Goal: Task Accomplishment & Management: Use online tool/utility

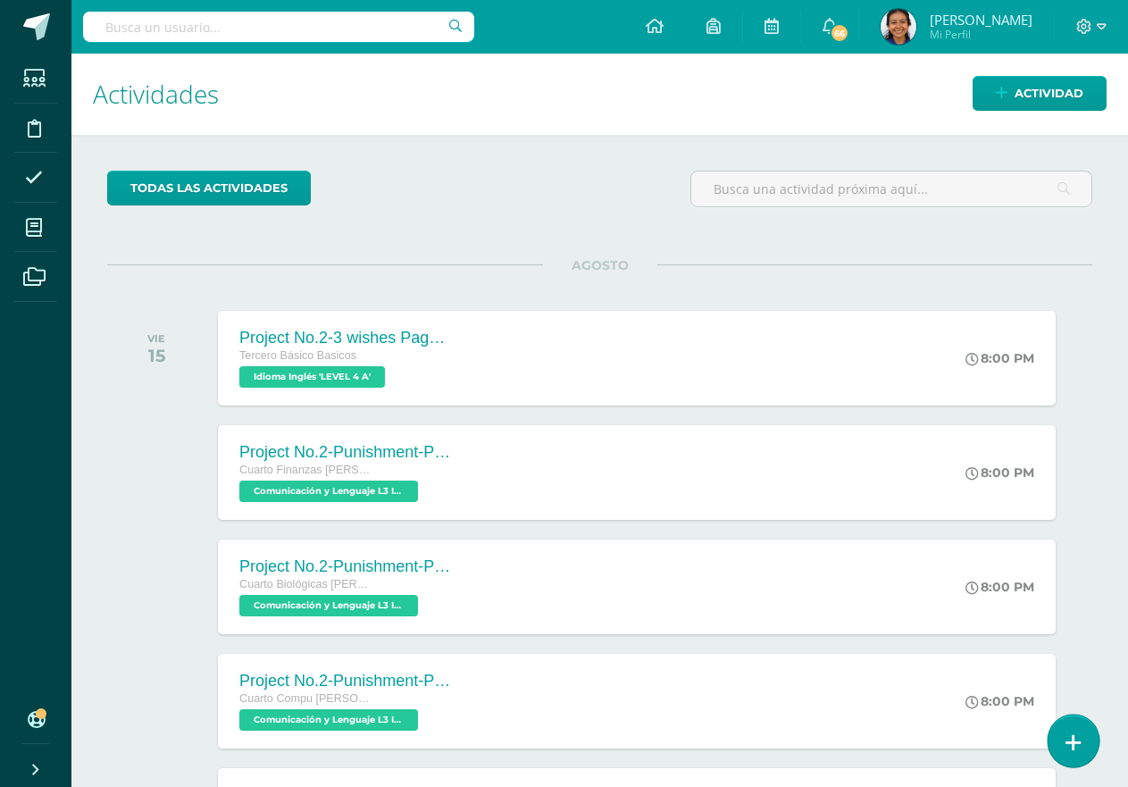
click at [1062, 732] on link at bounding box center [1072, 740] width 51 height 52
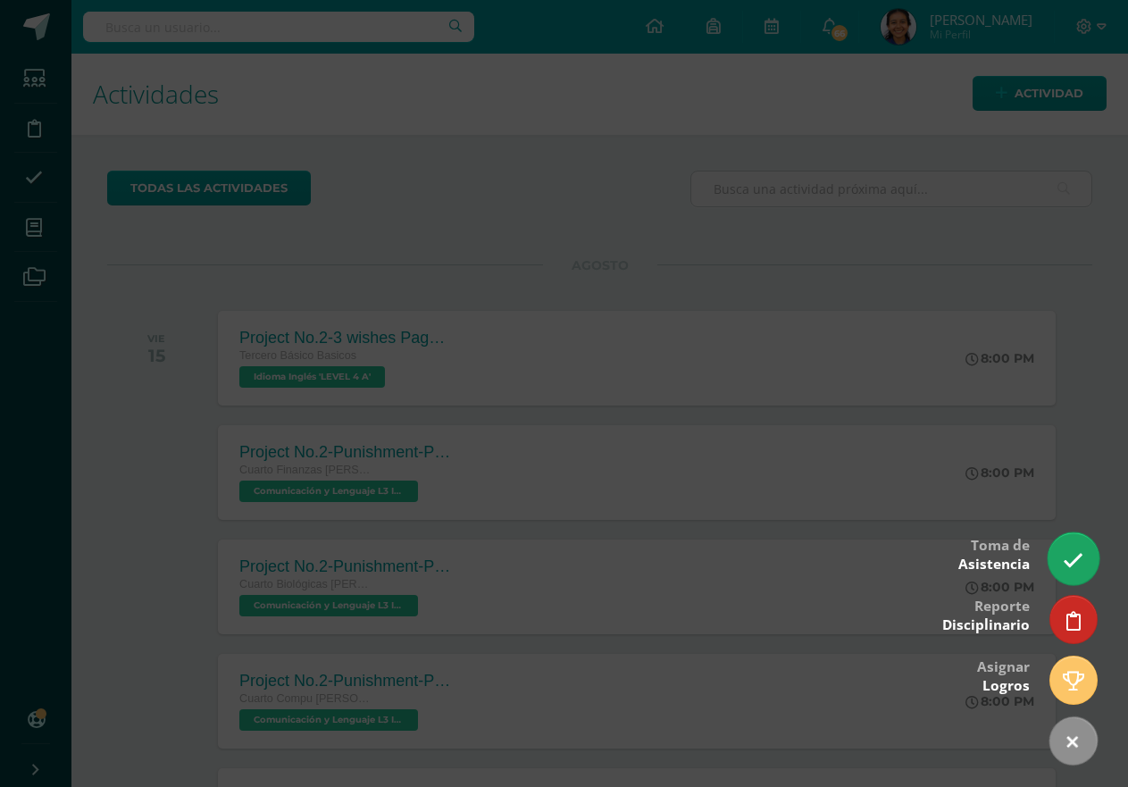
click at [1068, 570] on icon at bounding box center [1073, 560] width 21 height 21
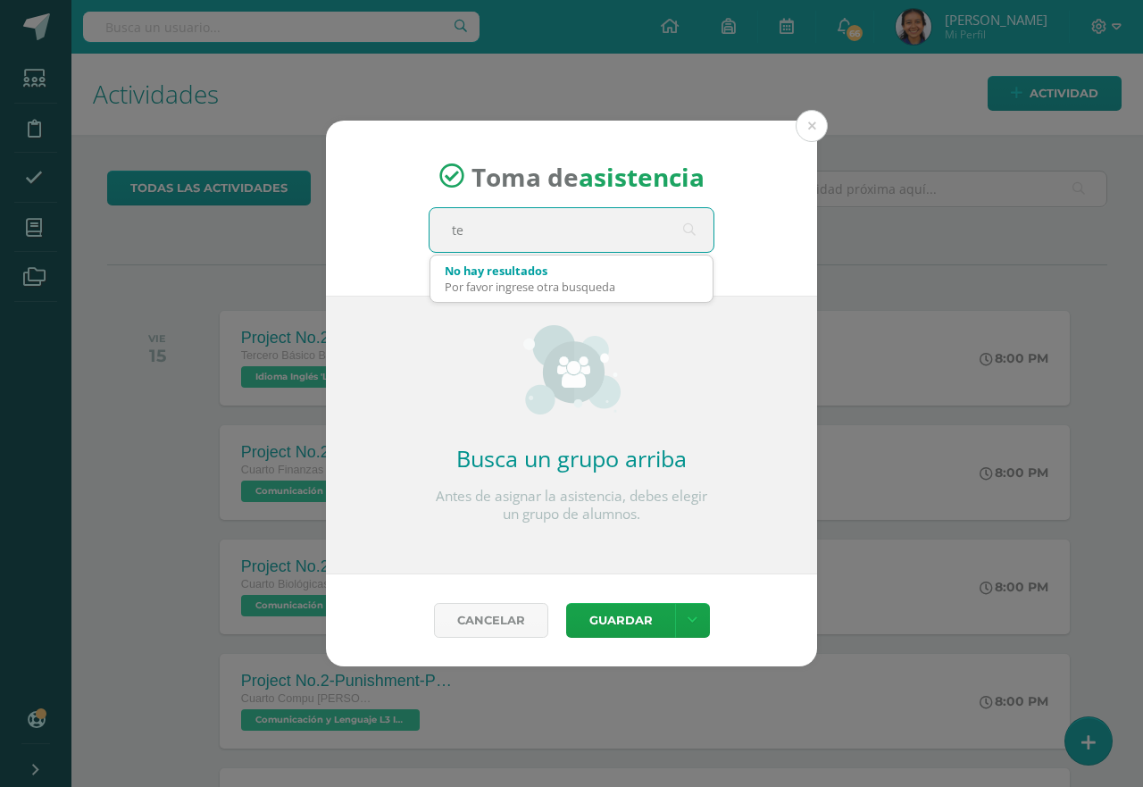
type input "ter"
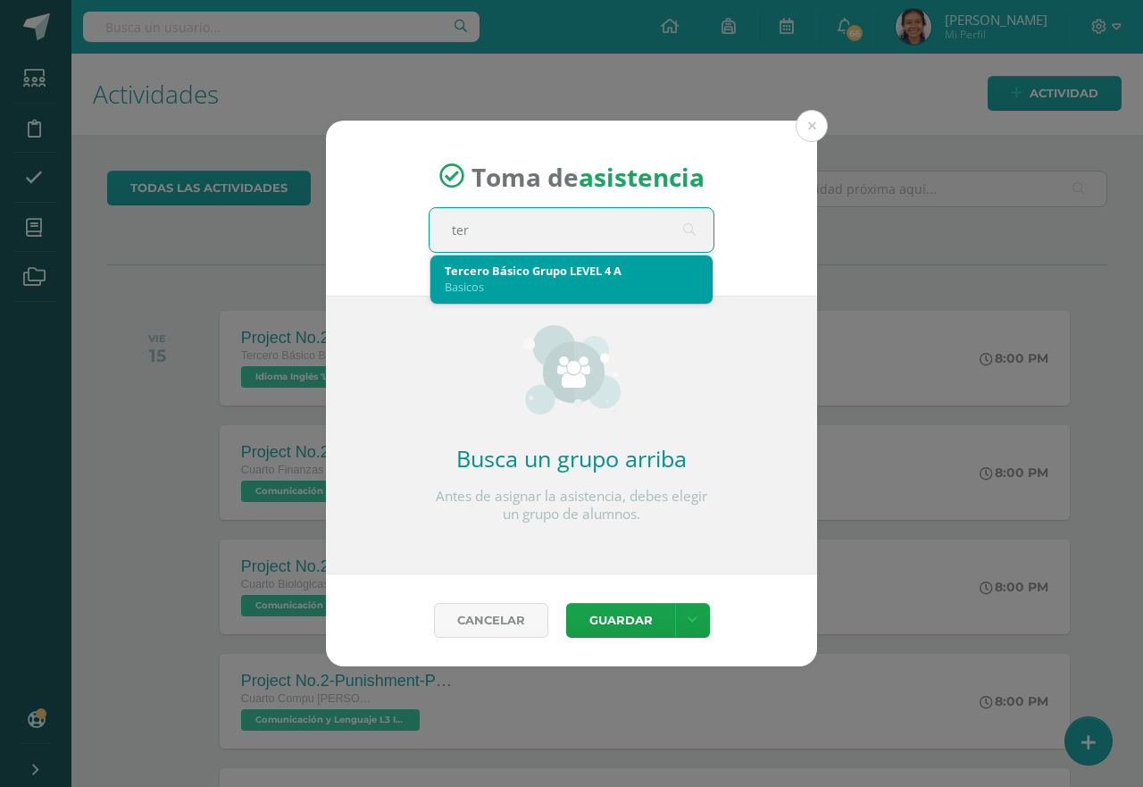
click at [517, 294] on div "Basicos" at bounding box center [572, 287] width 254 height 16
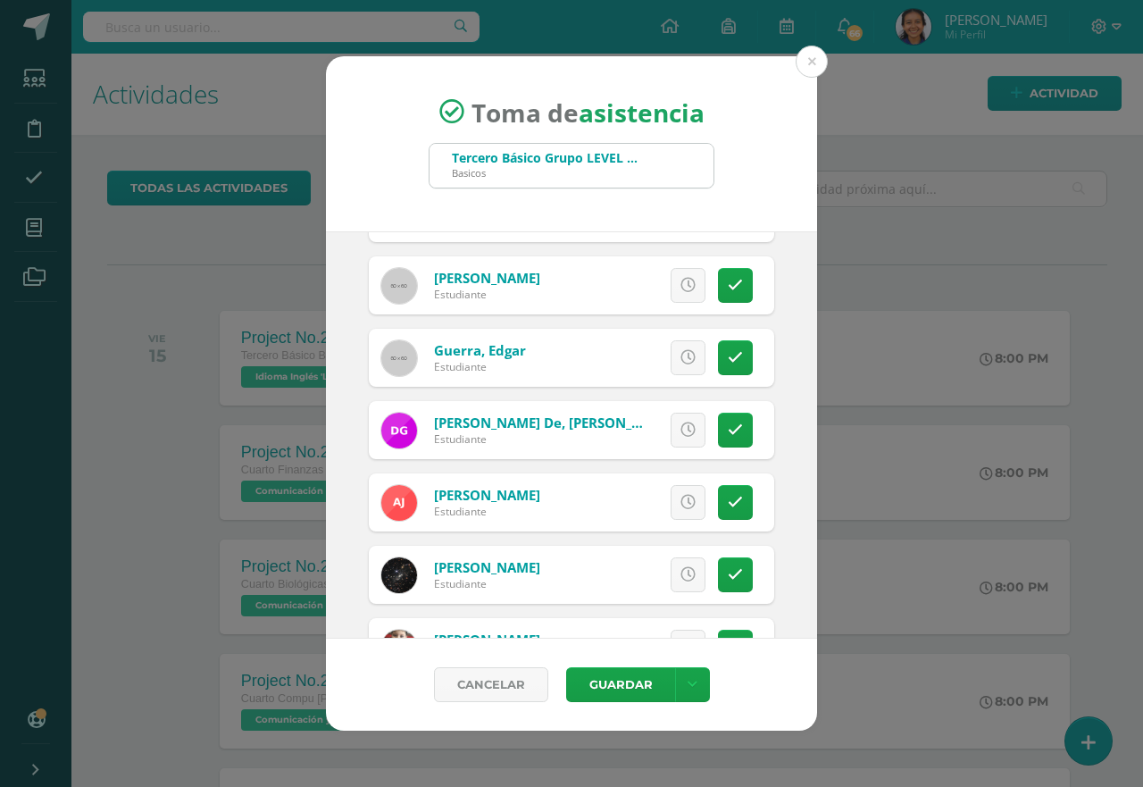
scroll to position [1071, 0]
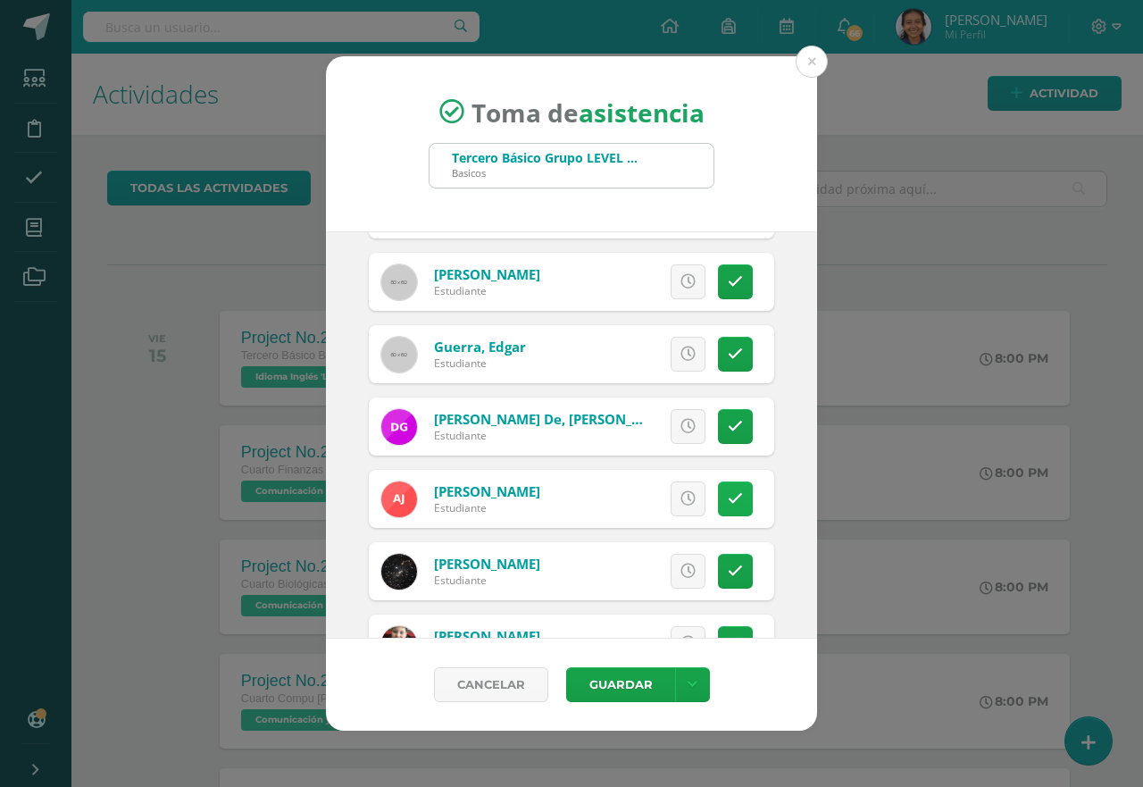
click at [718, 493] on link at bounding box center [735, 498] width 35 height 35
drag, startPoint x: 599, startPoint y: 677, endPoint x: 575, endPoint y: 609, distance: 72.0
click at [599, 671] on button "Guardar" at bounding box center [620, 684] width 109 height 35
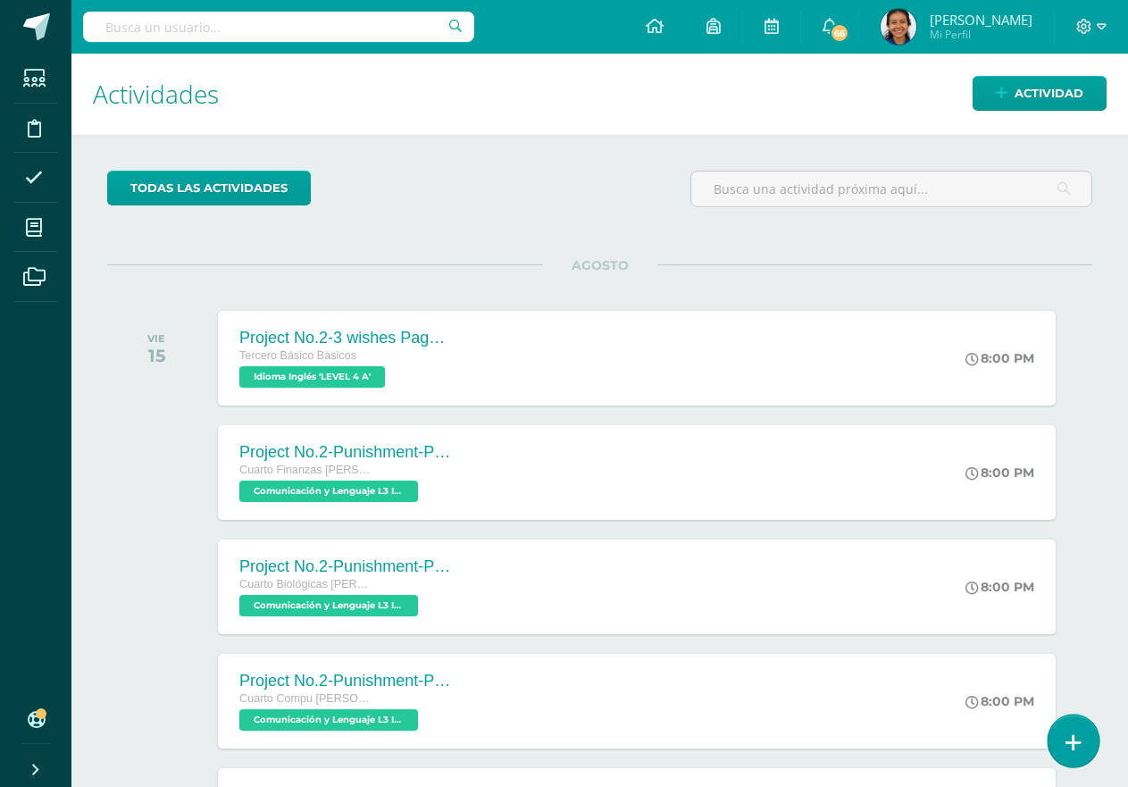
click at [1085, 753] on link at bounding box center [1072, 740] width 51 height 52
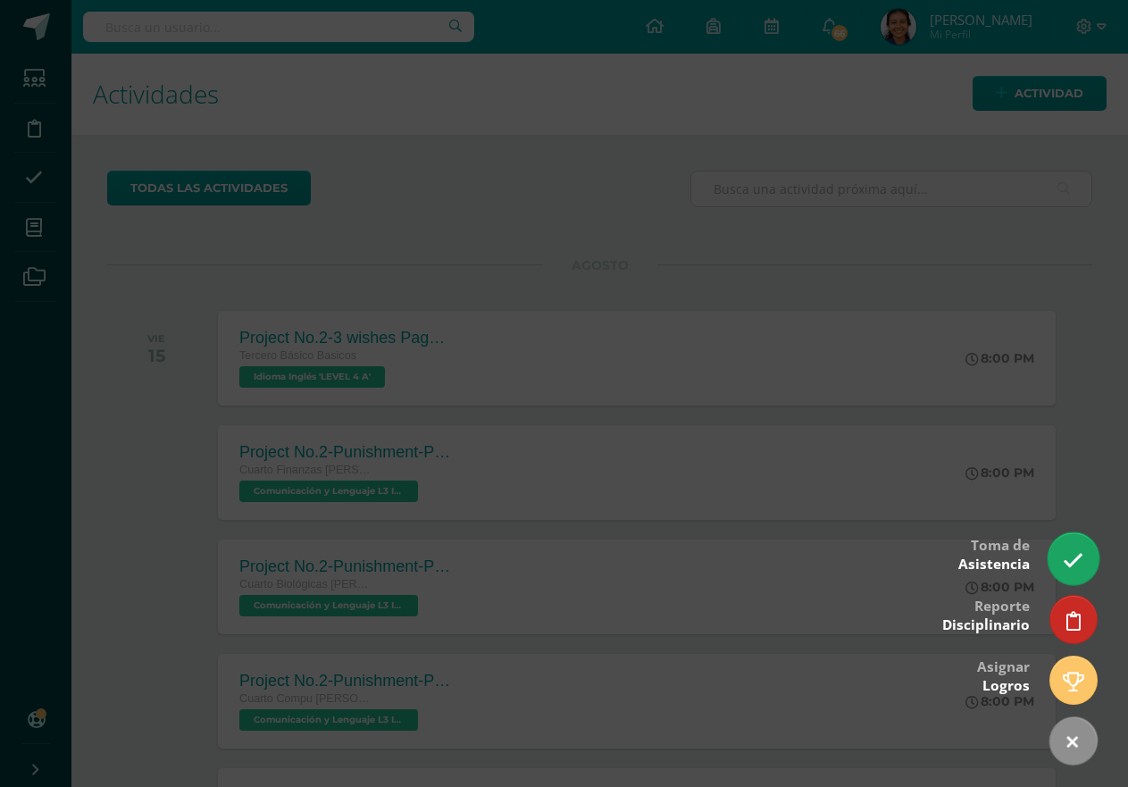
click at [1086, 549] on link at bounding box center [1072, 558] width 51 height 52
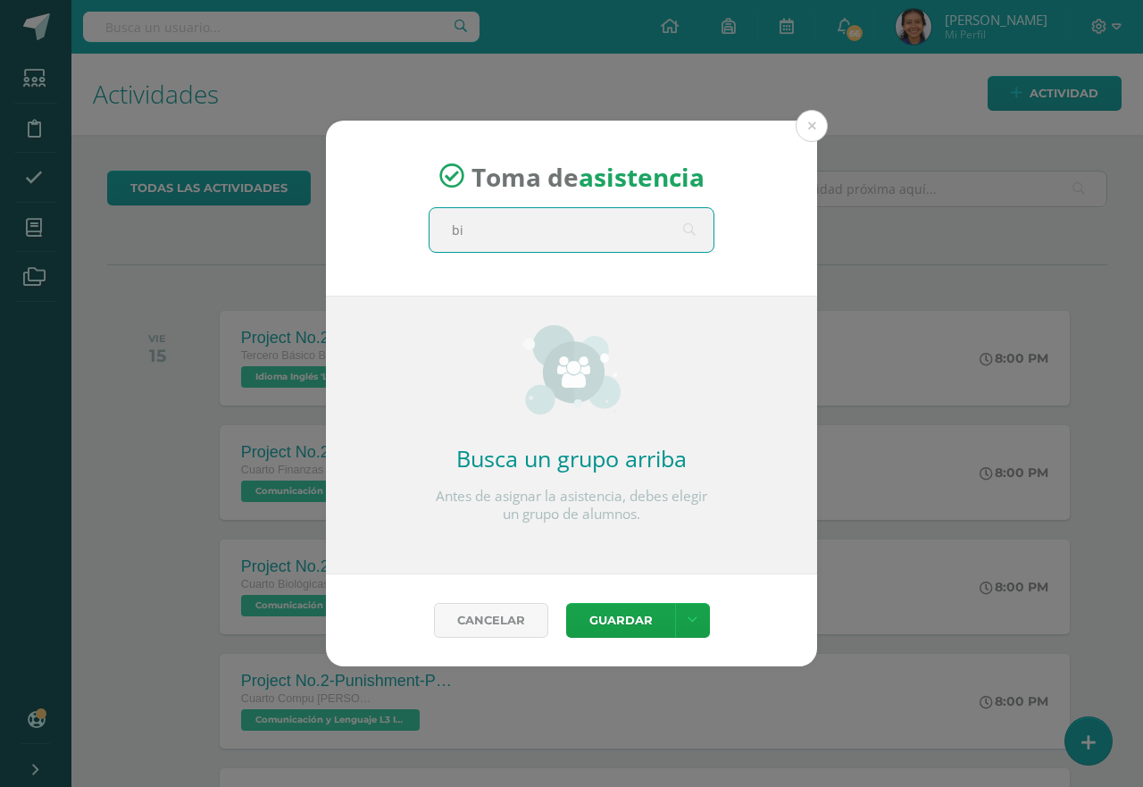
type input "bio"
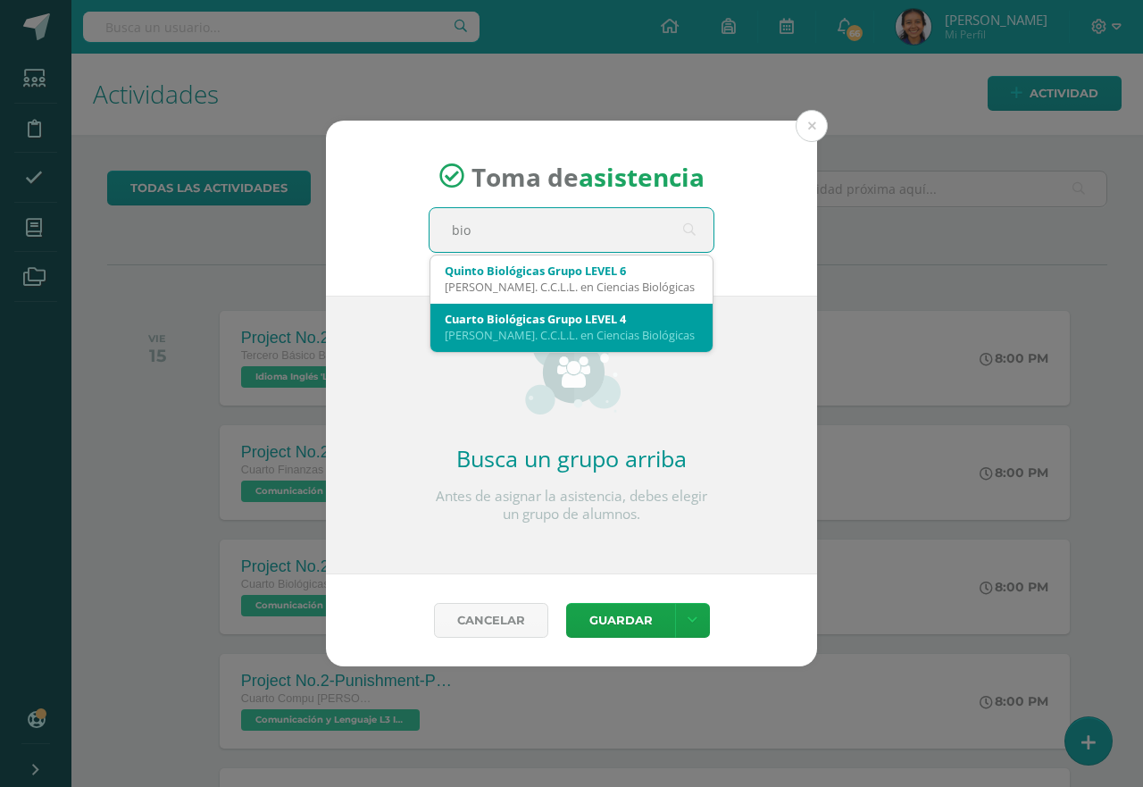
click at [564, 335] on div "Bach. C.C.L.L. en Ciencias Biológicas" at bounding box center [572, 335] width 254 height 16
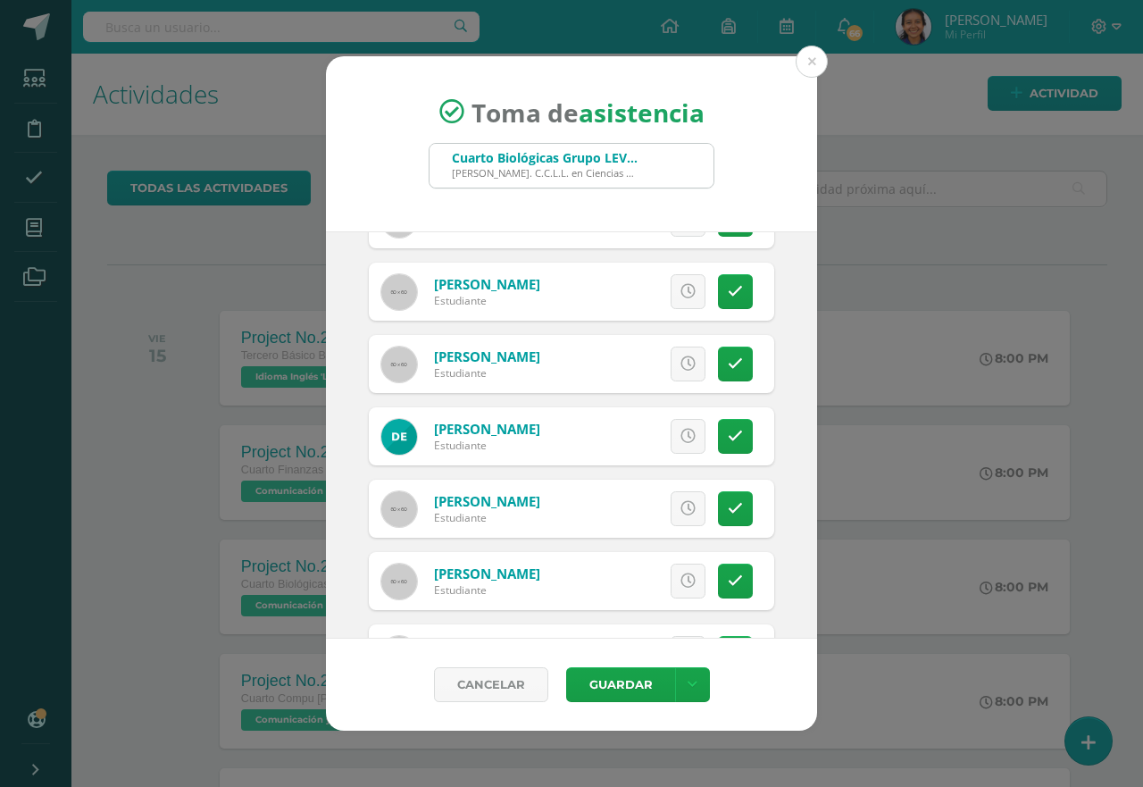
scroll to position [339, 0]
click at [728, 581] on icon at bounding box center [735, 579] width 15 height 15
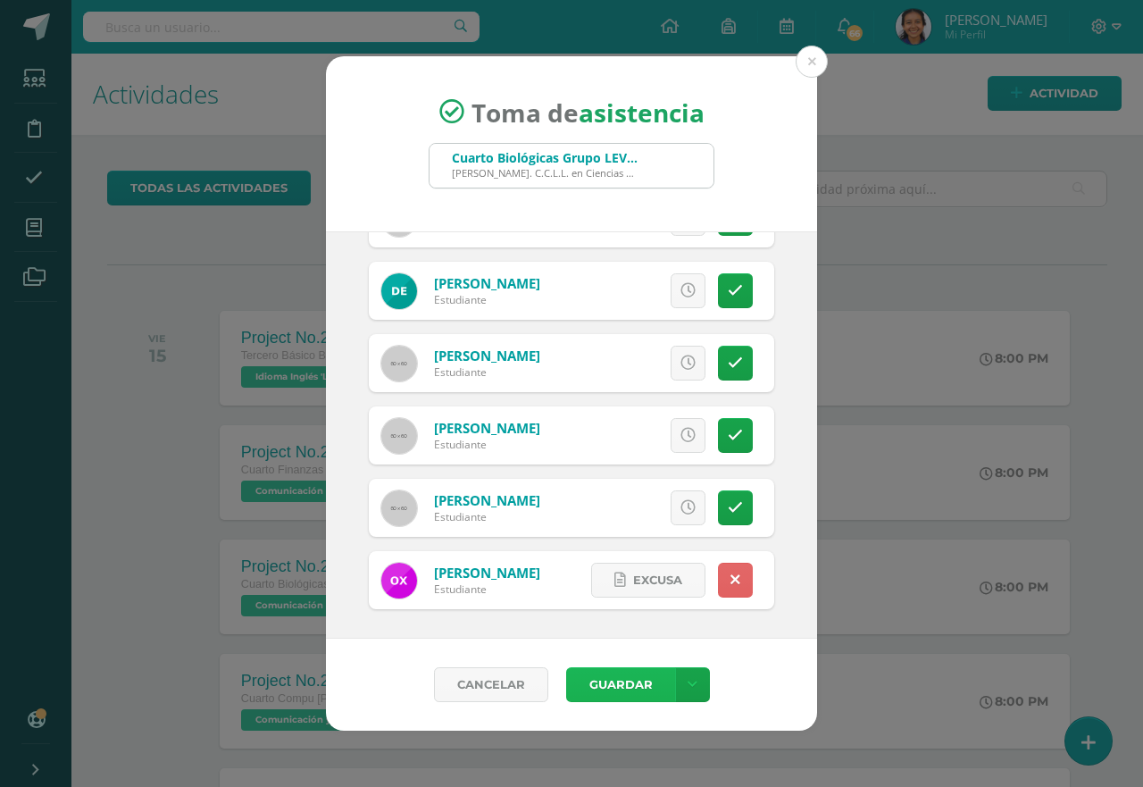
click at [610, 678] on button "Guardar" at bounding box center [620, 684] width 109 height 35
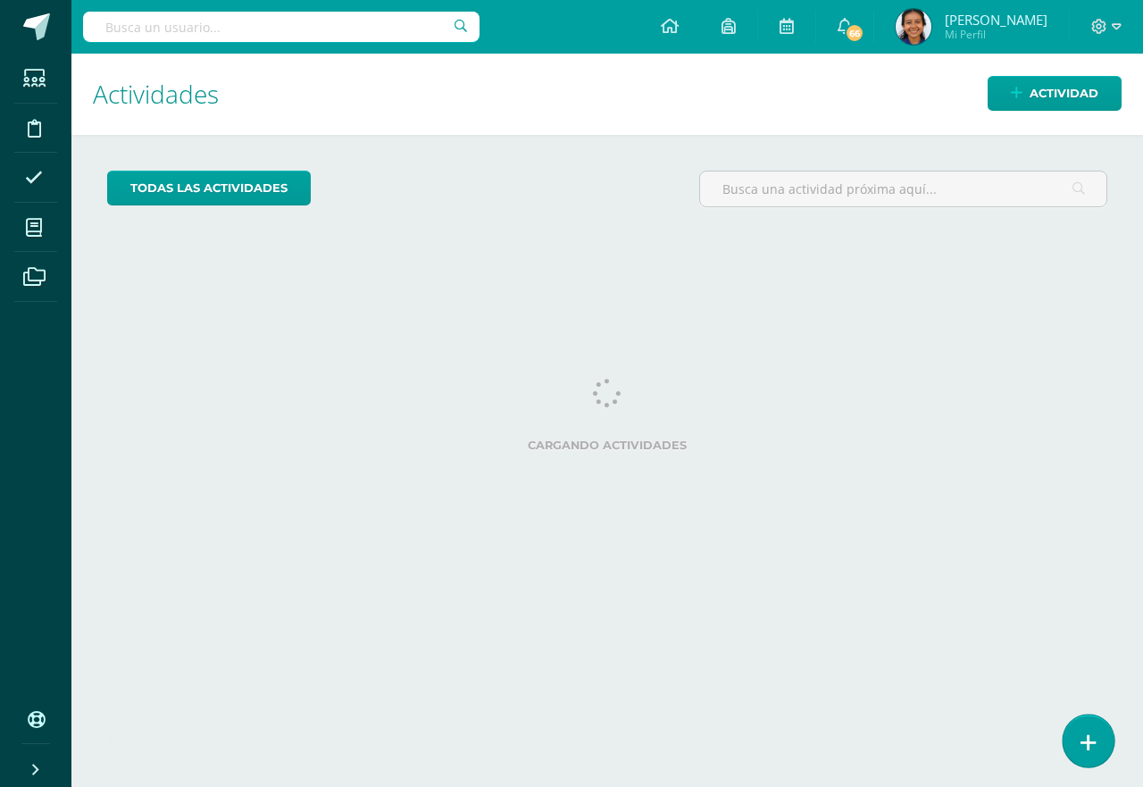
click at [1086, 742] on icon at bounding box center [1088, 742] width 16 height 21
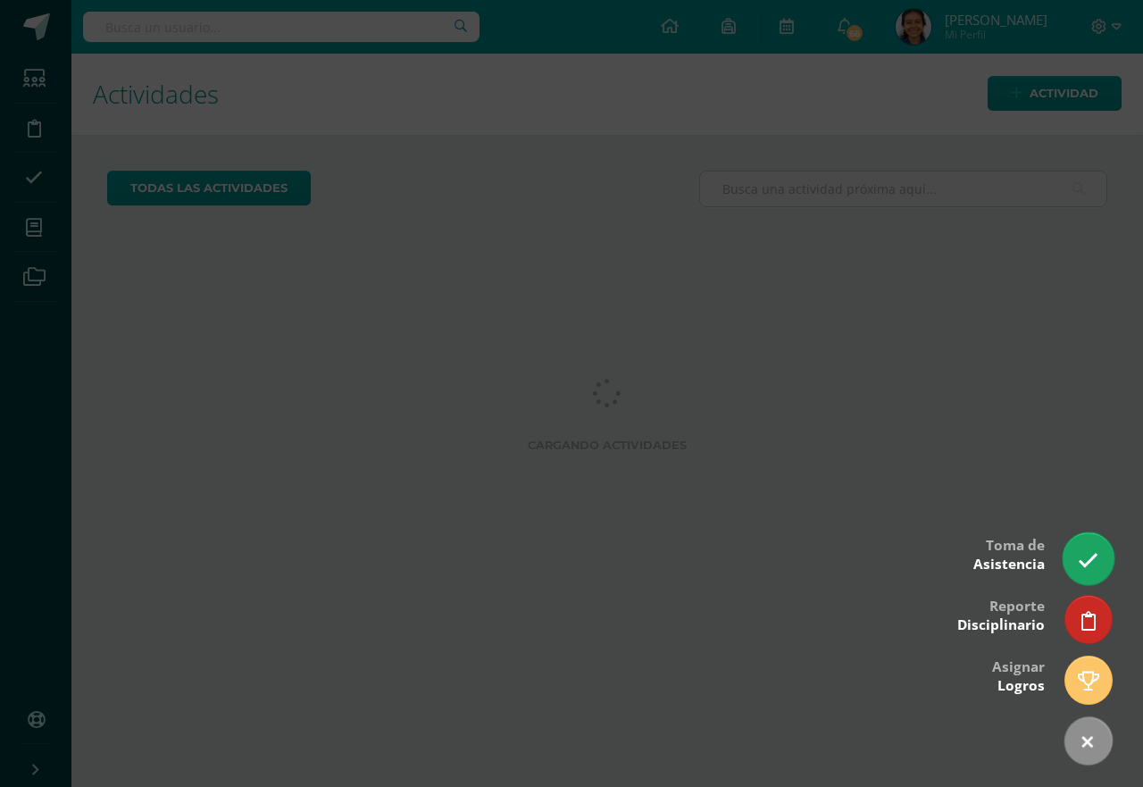
click at [1096, 549] on link at bounding box center [1088, 558] width 51 height 52
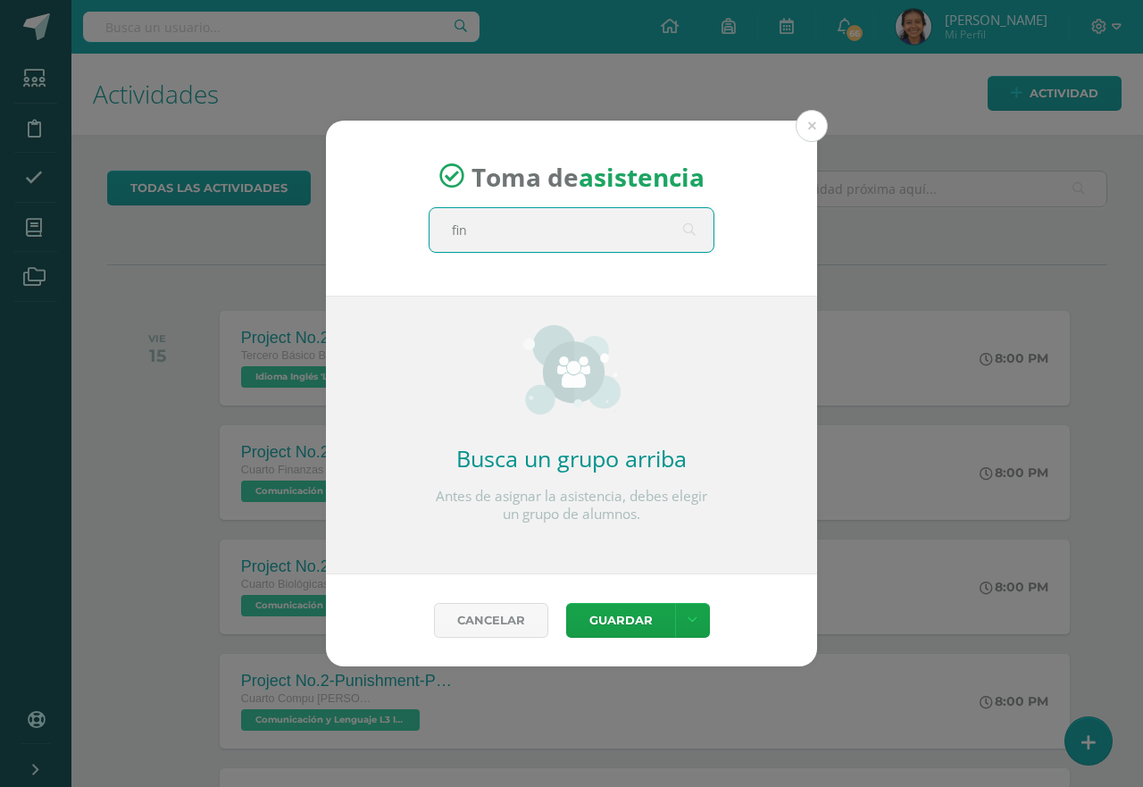
type input "fina"
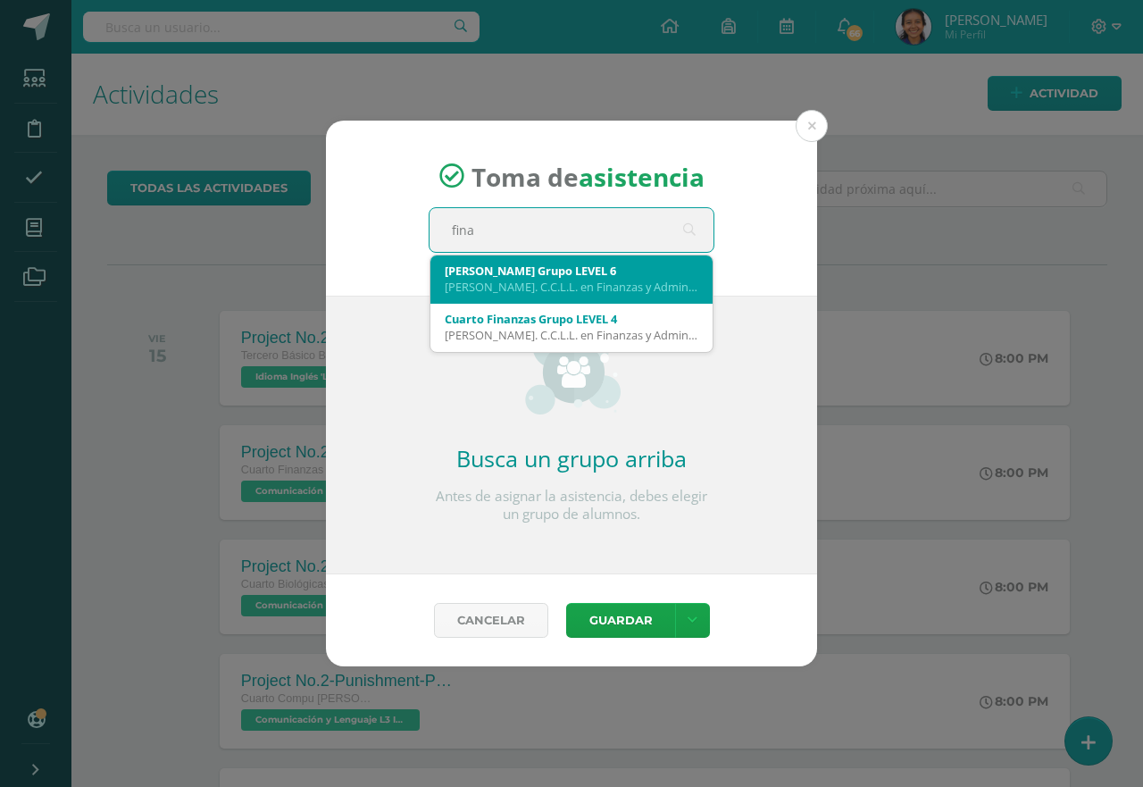
click at [521, 309] on div "Cuarto Finanzas Grupo LEVEL 4 Bach. C.C.L.L. en Finanzas y Administración" at bounding box center [572, 327] width 254 height 46
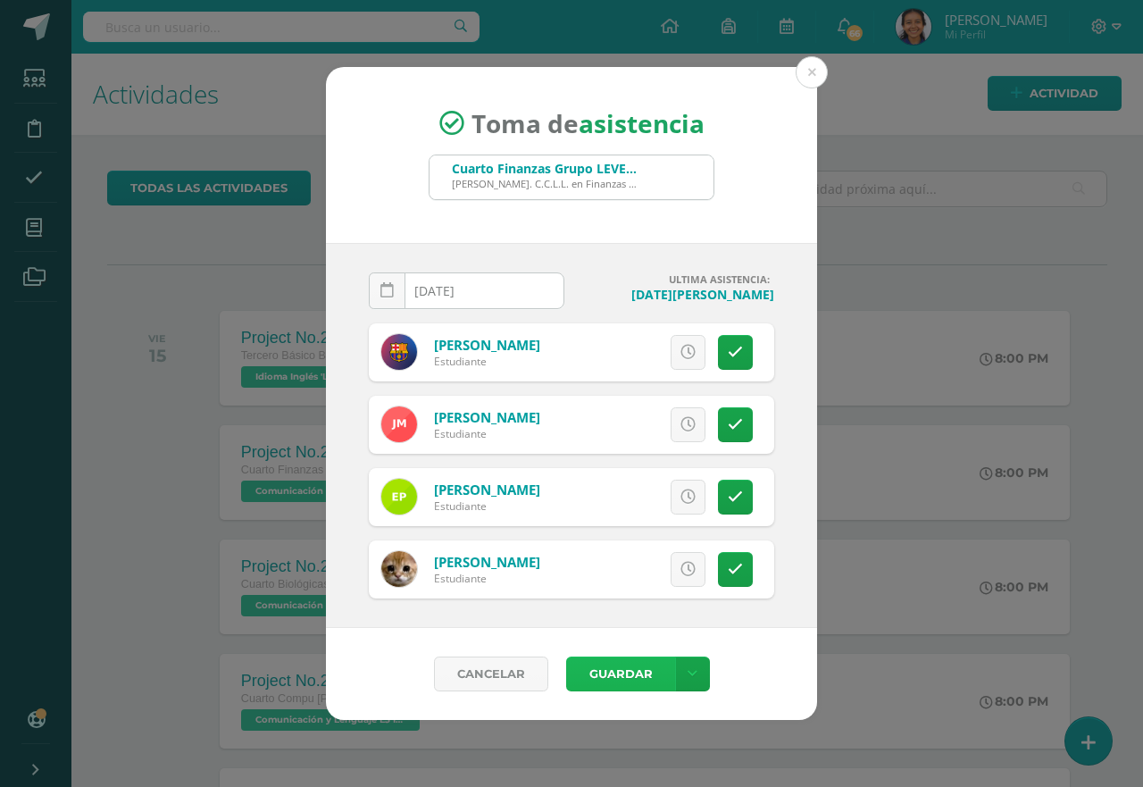
click at [589, 671] on button "Guardar" at bounding box center [620, 673] width 109 height 35
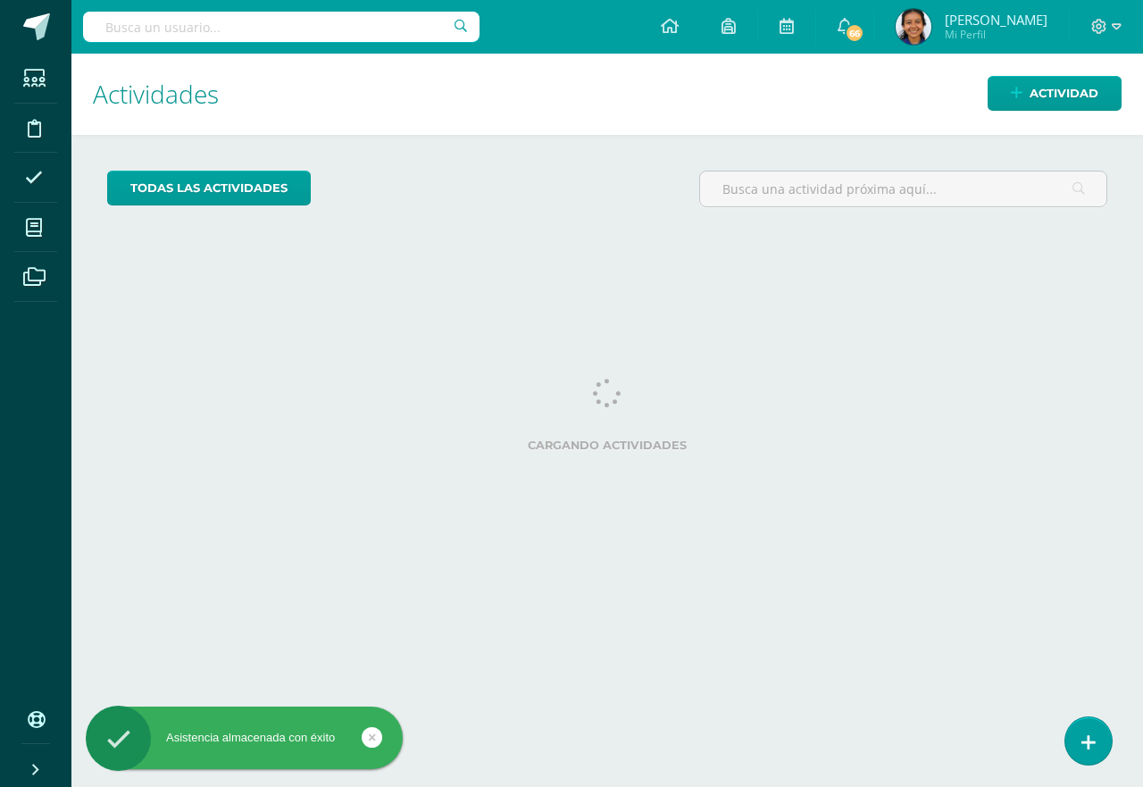
click at [1080, 724] on link at bounding box center [1088, 740] width 46 height 47
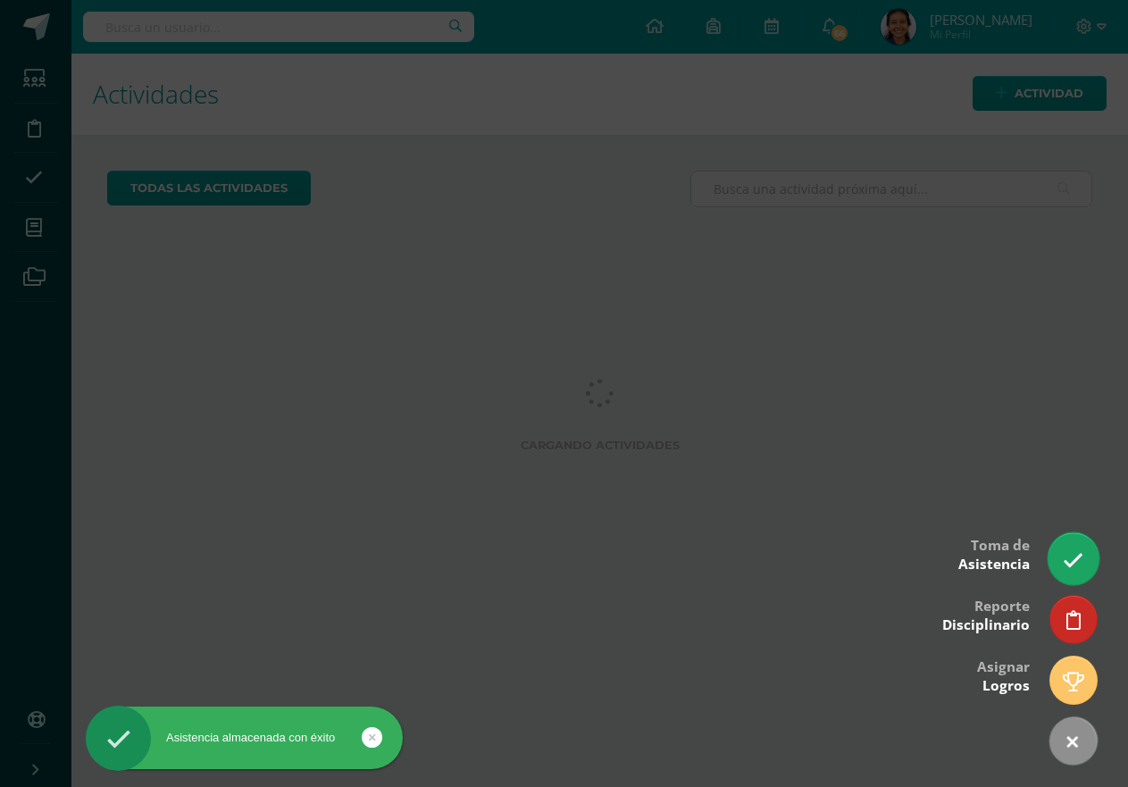
click at [1079, 553] on icon at bounding box center [1073, 560] width 21 height 21
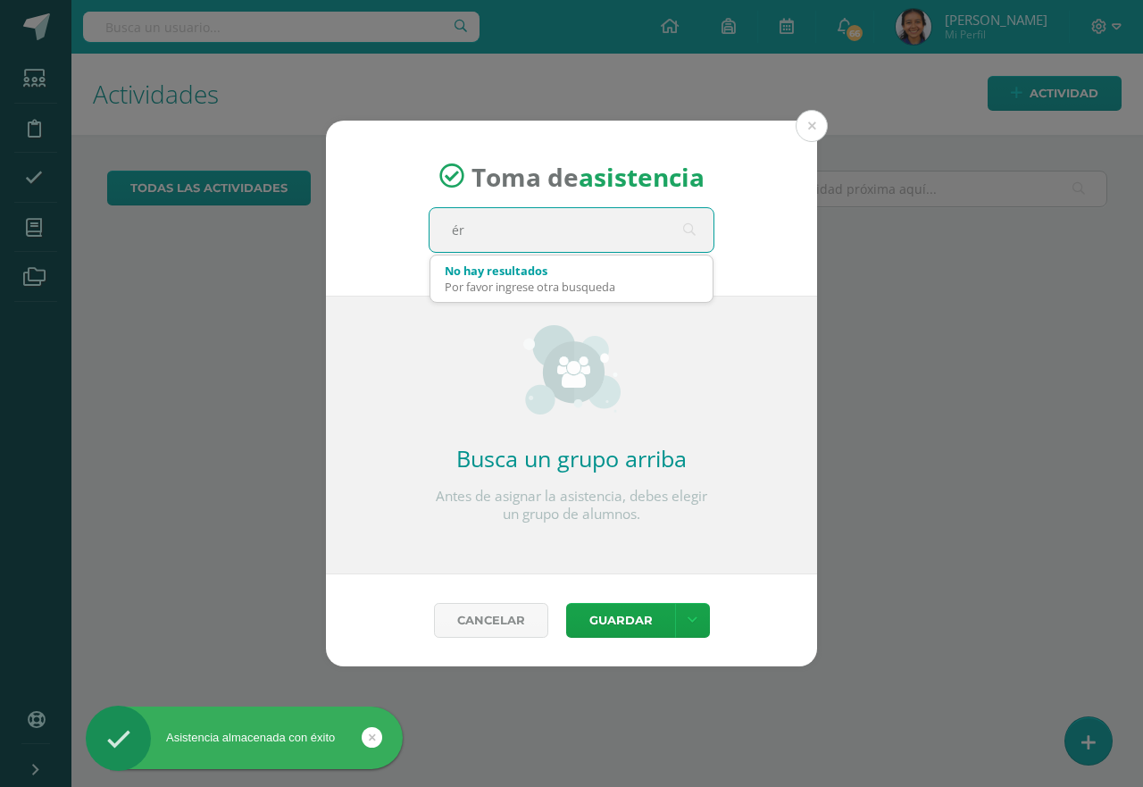
type input "é"
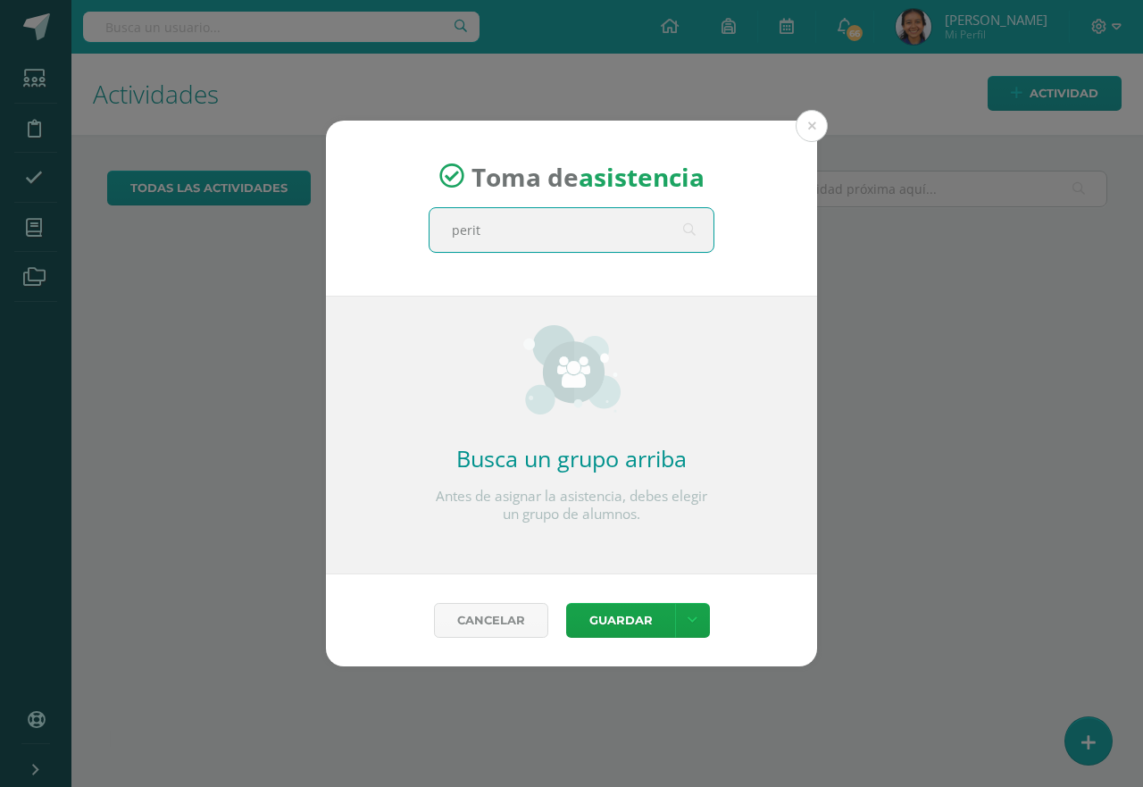
type input "perito"
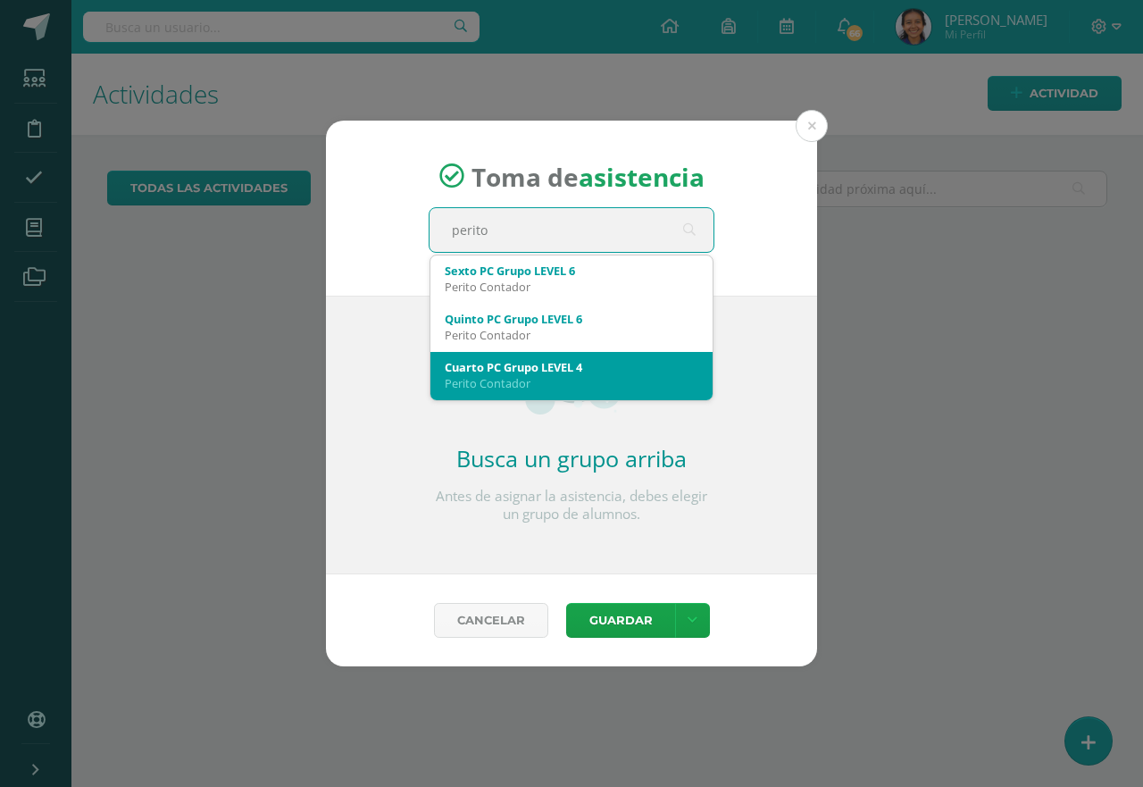
click at [497, 362] on div "Cuarto PC Grupo LEVEL 4" at bounding box center [572, 367] width 254 height 16
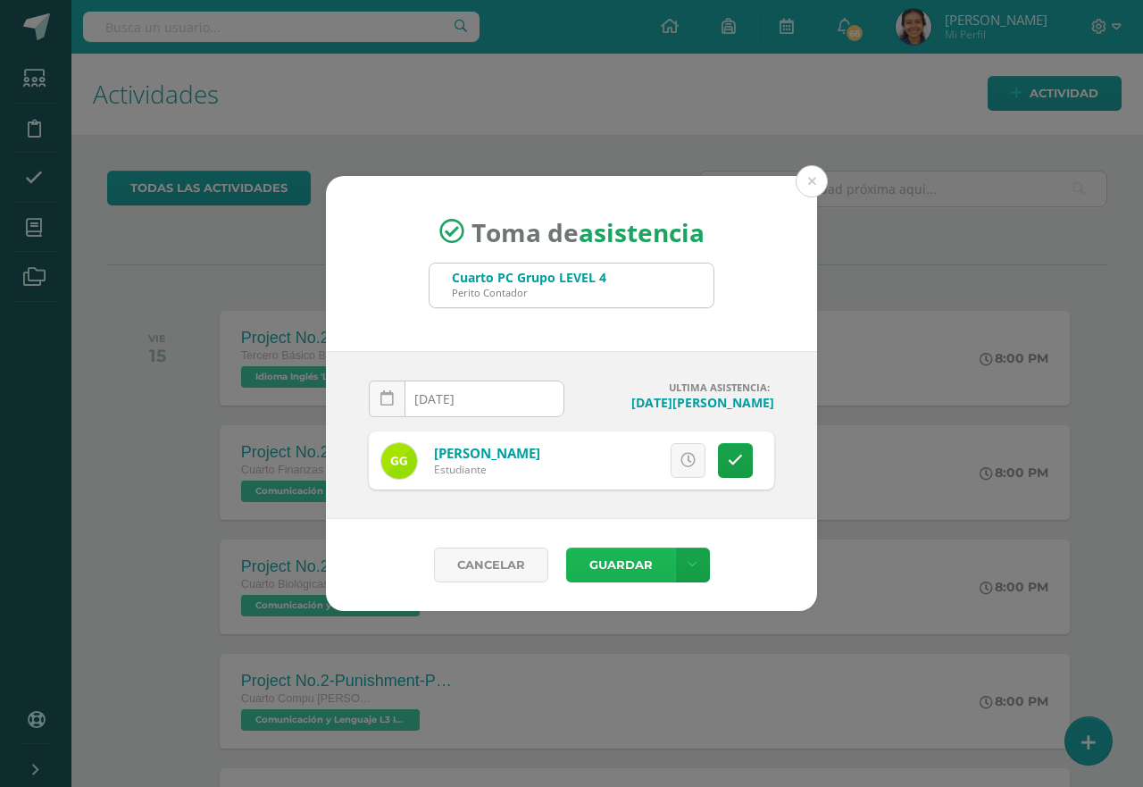
click at [600, 569] on button "Guardar" at bounding box center [620, 564] width 109 height 35
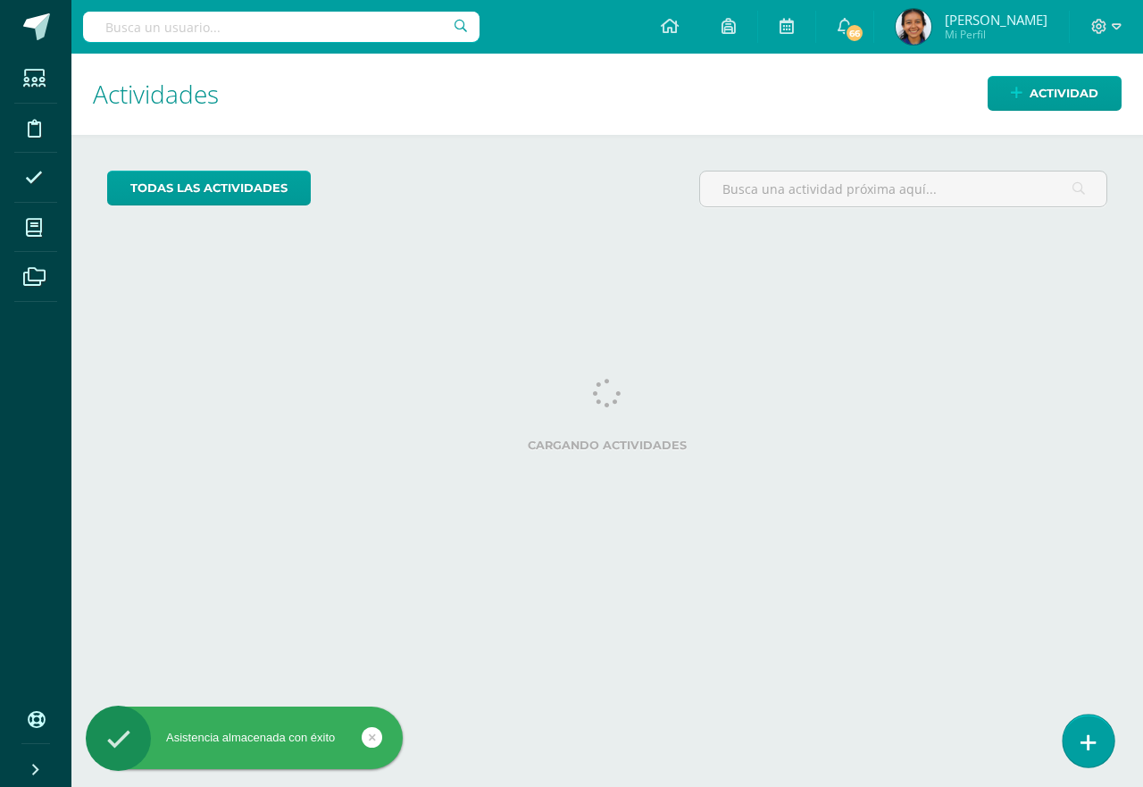
click at [1093, 746] on icon at bounding box center [1088, 742] width 16 height 21
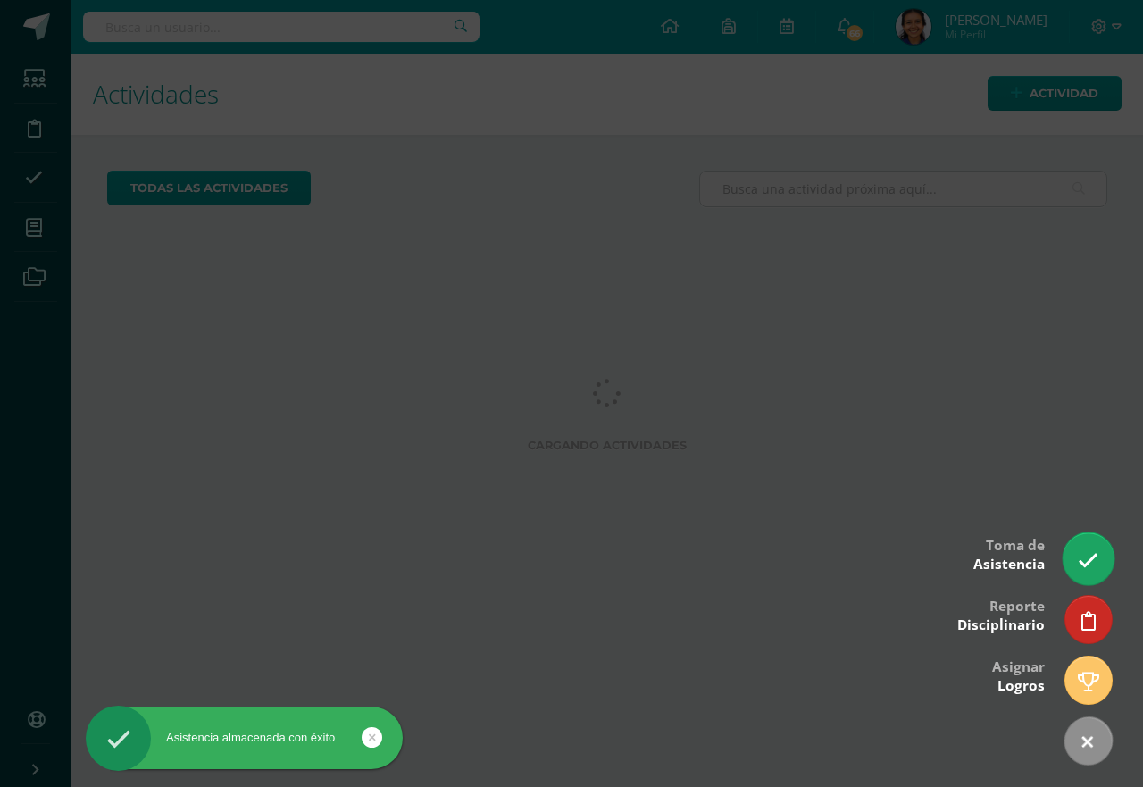
click at [1071, 562] on link at bounding box center [1088, 558] width 51 height 52
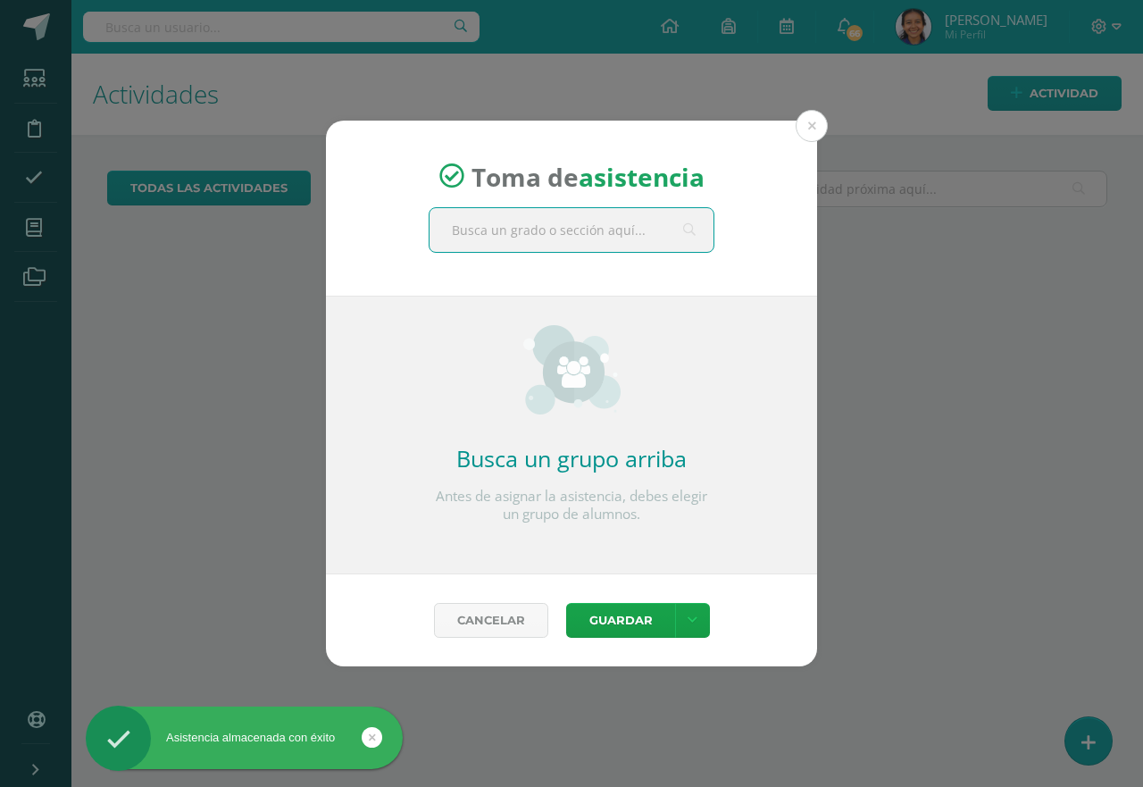
click at [488, 237] on input "text" at bounding box center [571, 230] width 284 height 44
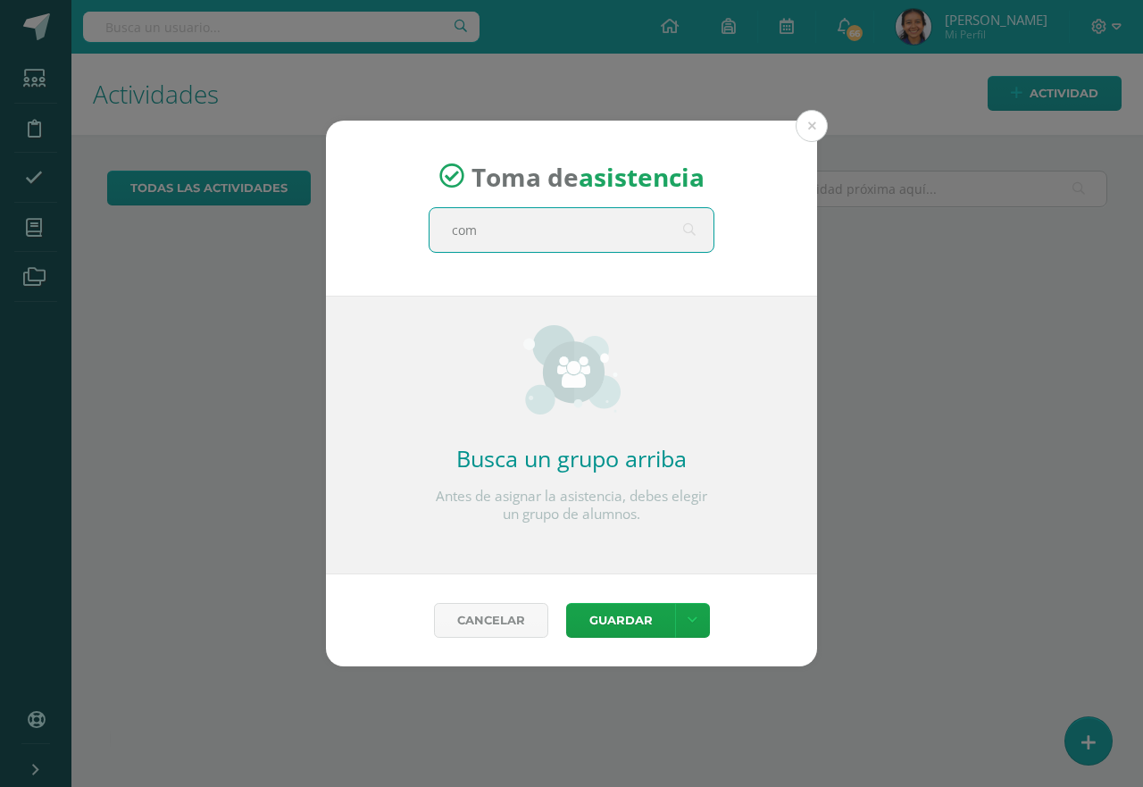
type input "comp"
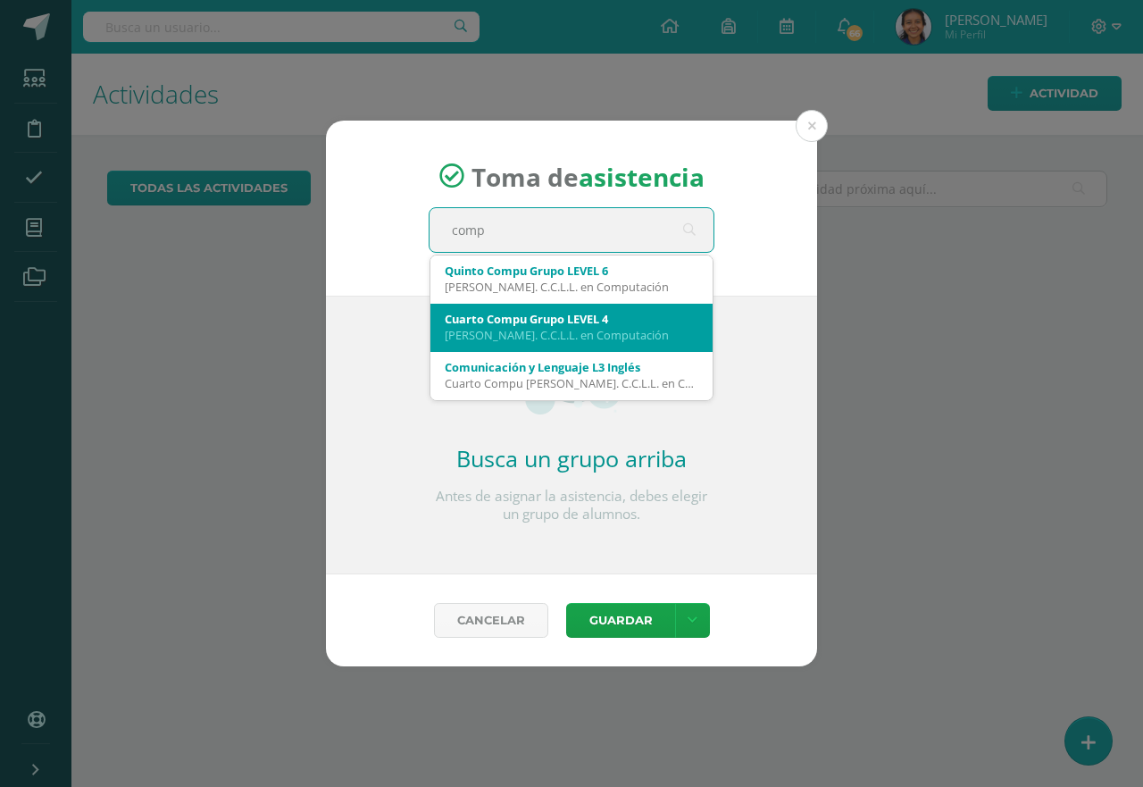
click at [487, 328] on div "Bach. C.C.L.L. en Computación" at bounding box center [572, 335] width 254 height 16
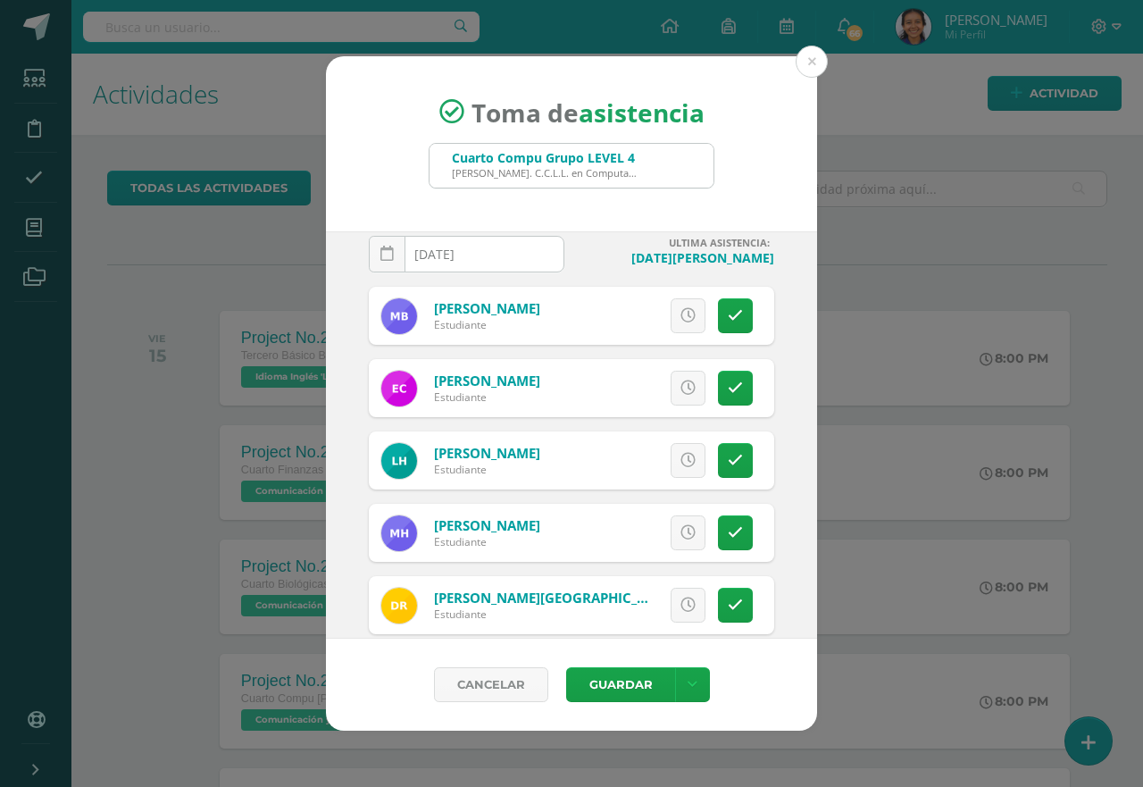
scroll to position [50, 0]
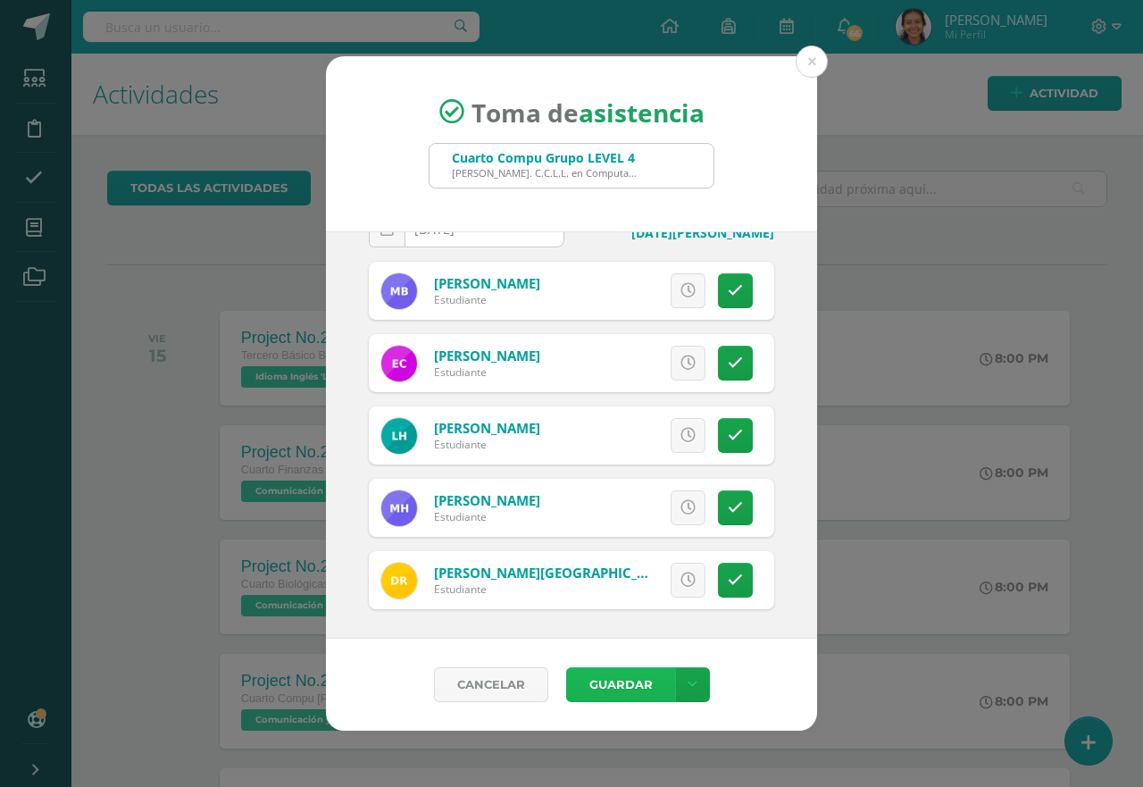
click at [633, 687] on button "Guardar" at bounding box center [620, 684] width 109 height 35
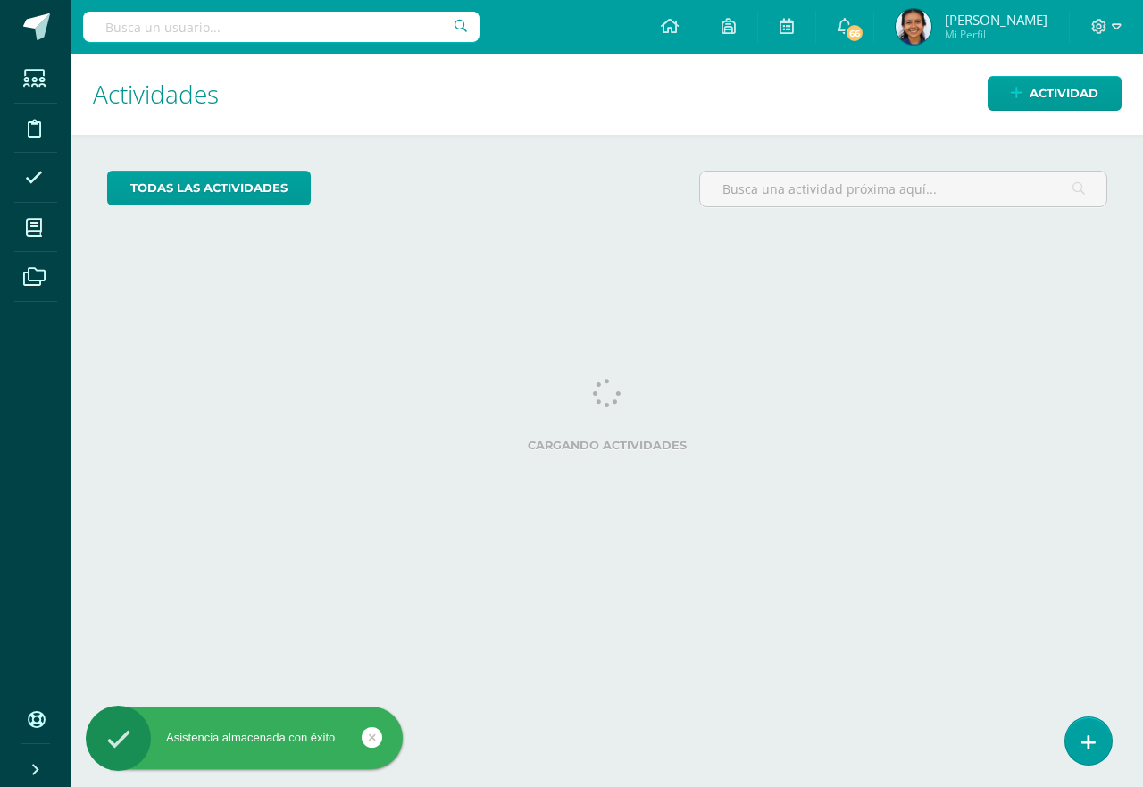
click at [1083, 741] on icon at bounding box center [1088, 742] width 14 height 19
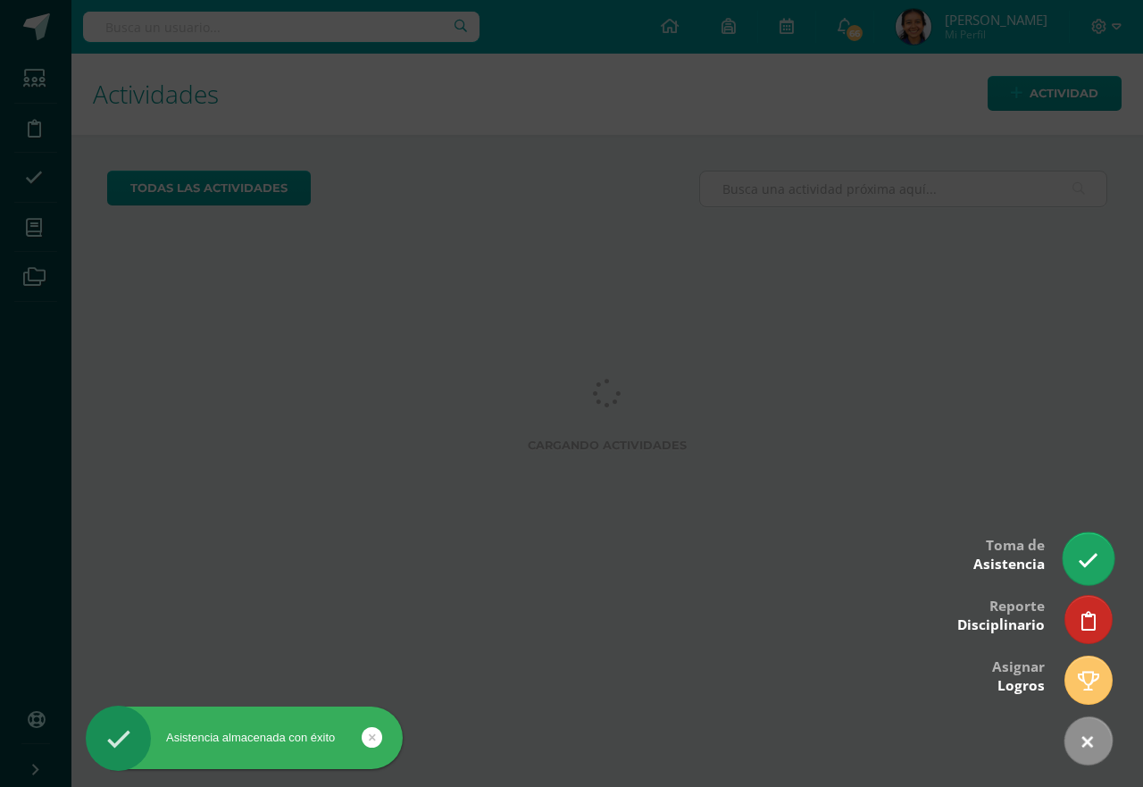
click at [1088, 579] on link at bounding box center [1088, 558] width 51 height 52
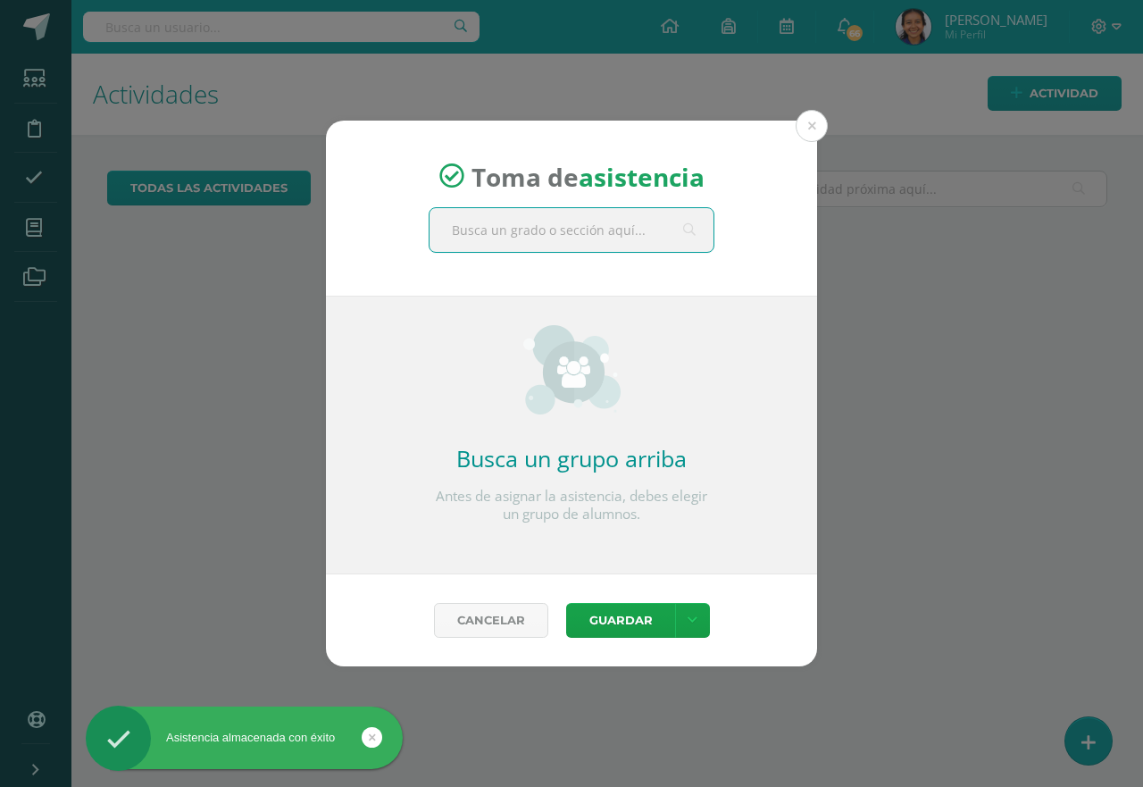
click at [539, 233] on input "text" at bounding box center [571, 230] width 284 height 44
type input "diseño"
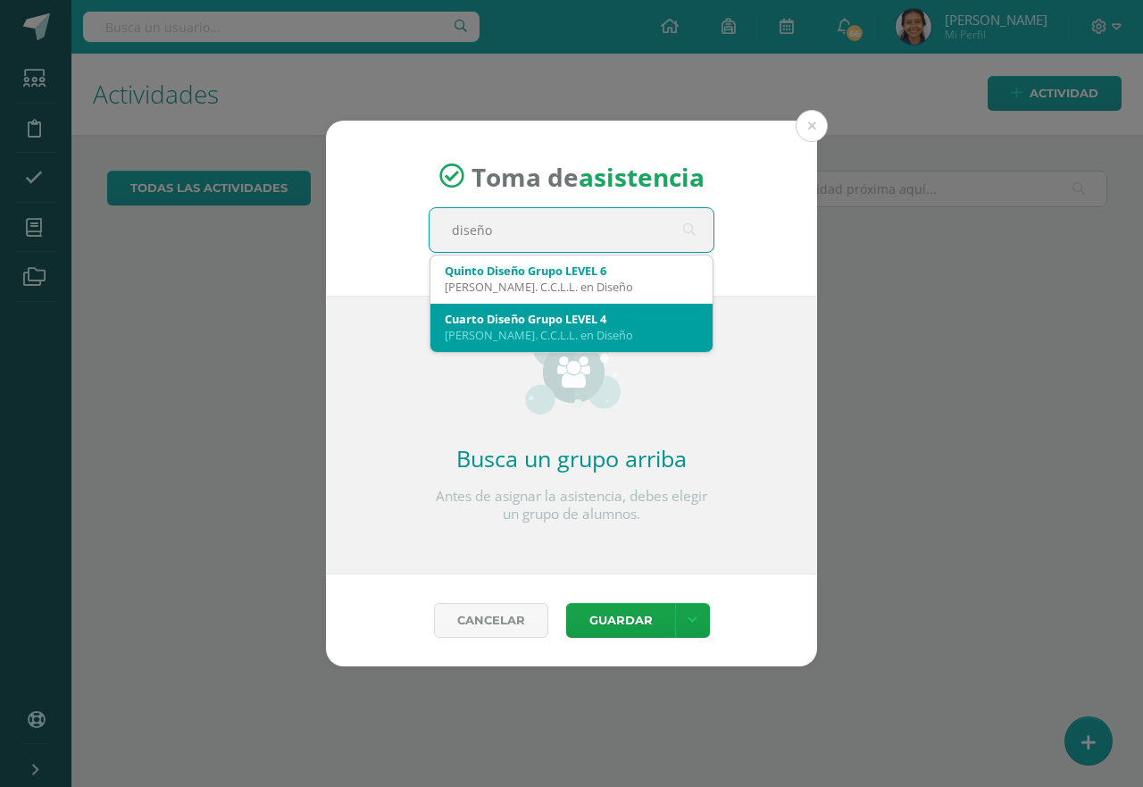
click at [502, 319] on div "Cuarto Diseño Grupo LEVEL 4" at bounding box center [572, 319] width 254 height 16
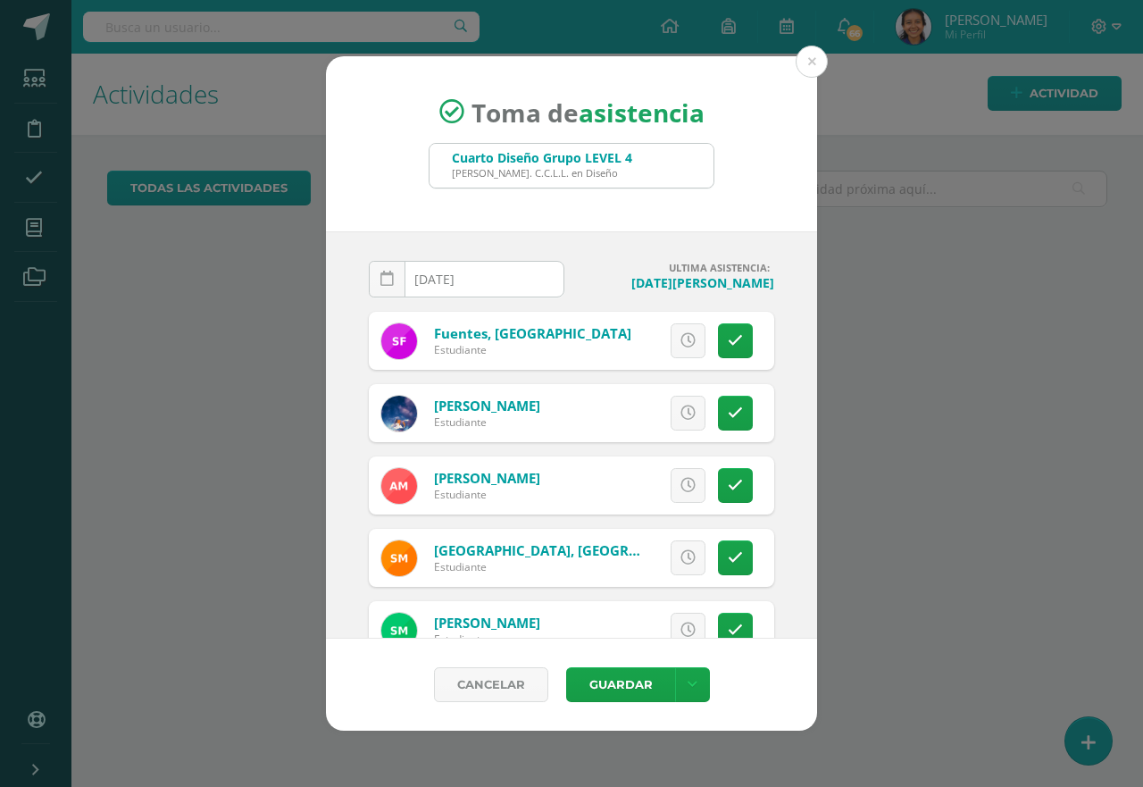
scroll to position [122, 0]
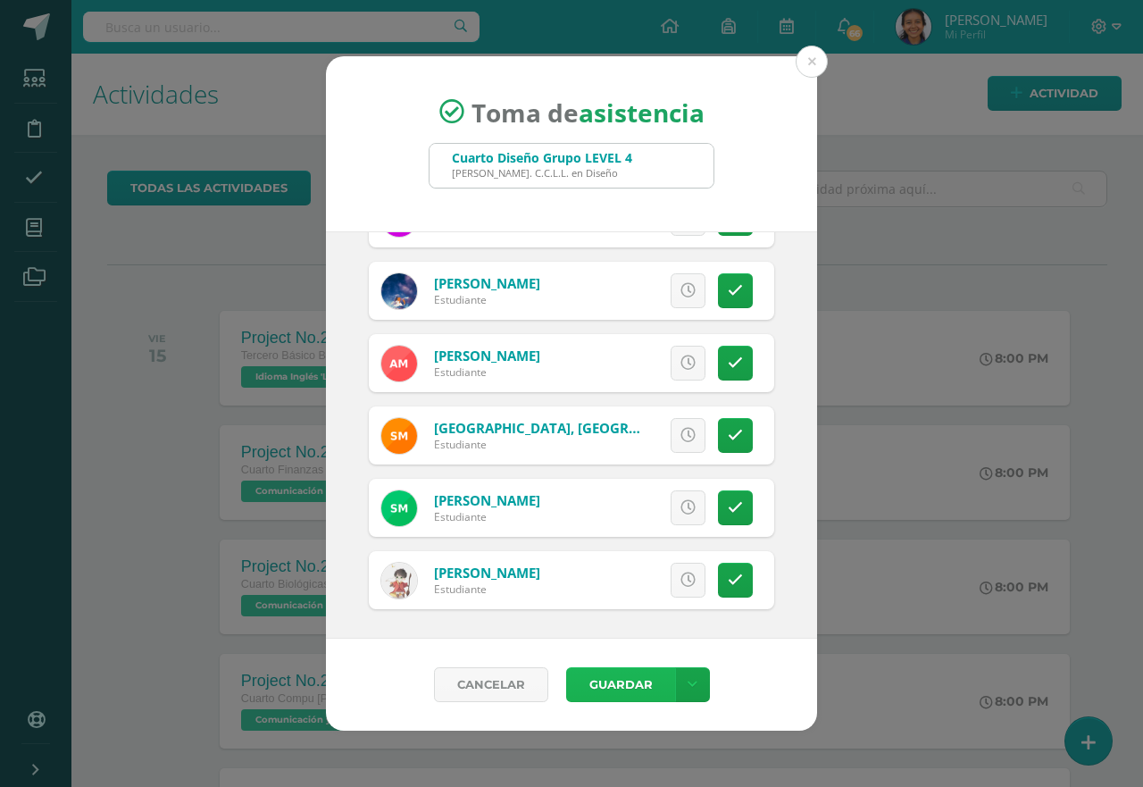
click at [605, 693] on button "Guardar" at bounding box center [620, 684] width 109 height 35
